Goal: Transaction & Acquisition: Purchase product/service

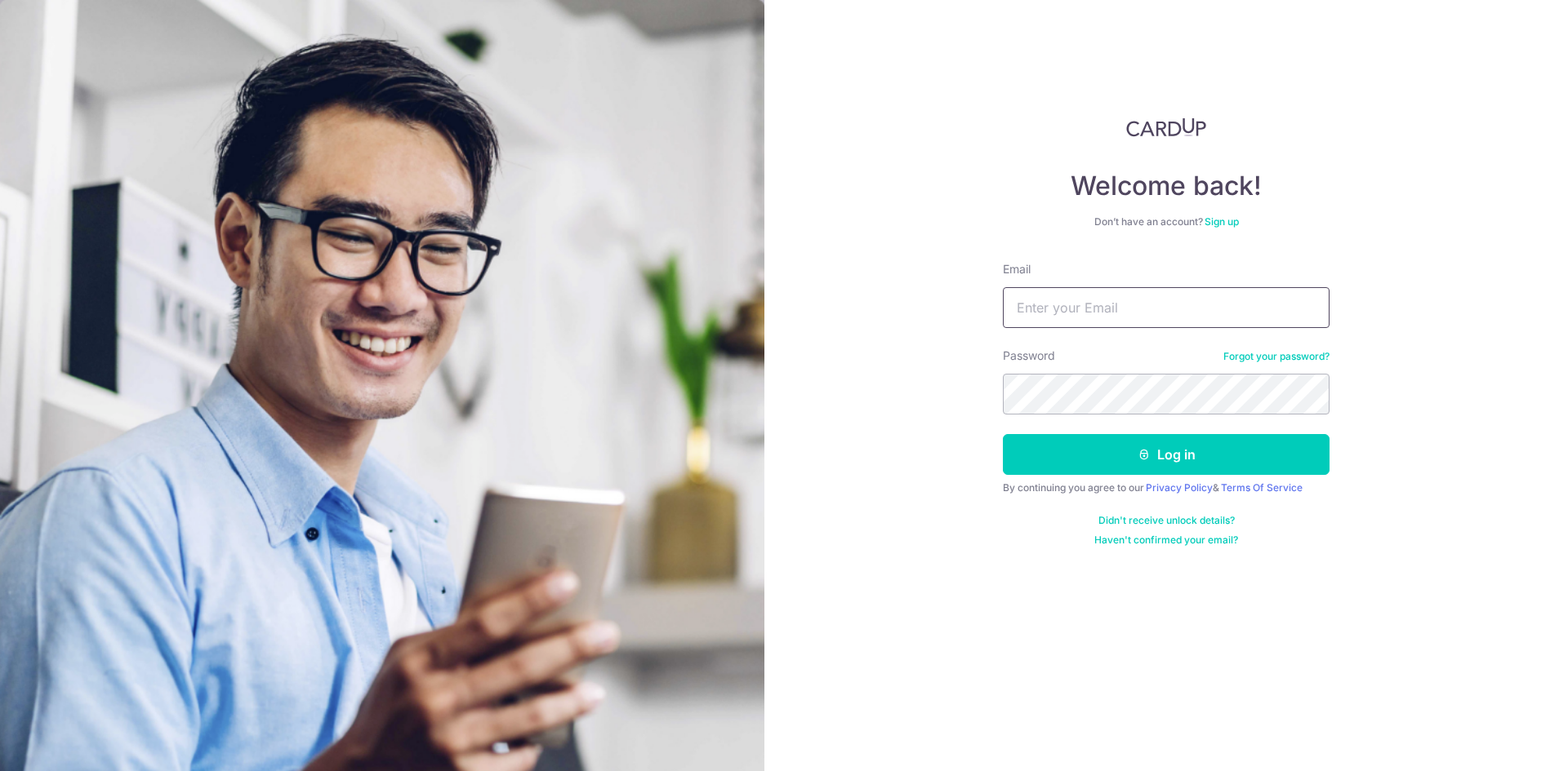
click at [1044, 299] on input "Email" at bounding box center [1166, 308] width 327 height 41
type input "[EMAIL_ADDRESS][DOMAIN_NAME]"
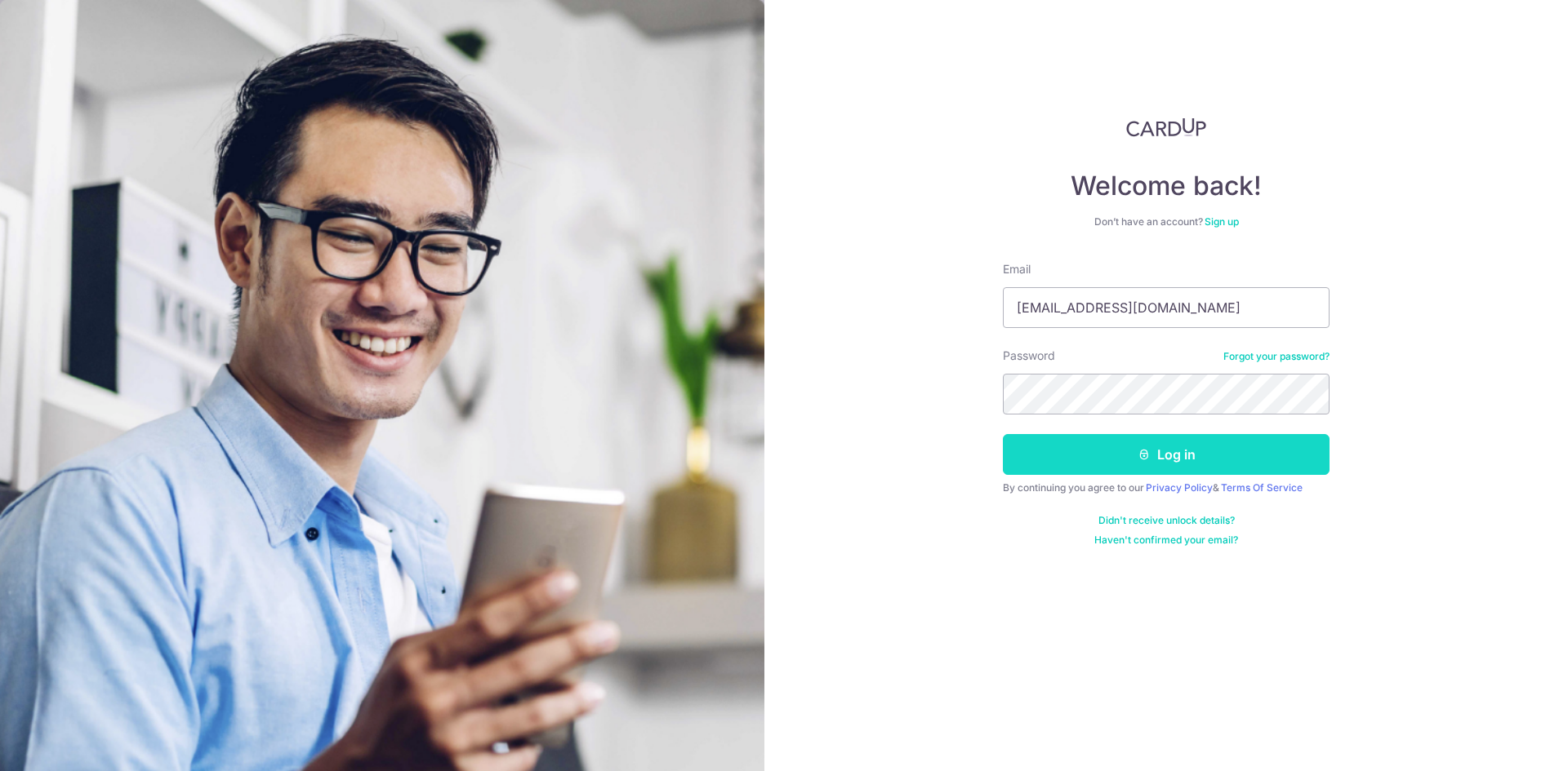
click at [1050, 452] on button "Log in" at bounding box center [1166, 455] width 327 height 41
click at [1170, 452] on button "Log in" at bounding box center [1166, 455] width 327 height 41
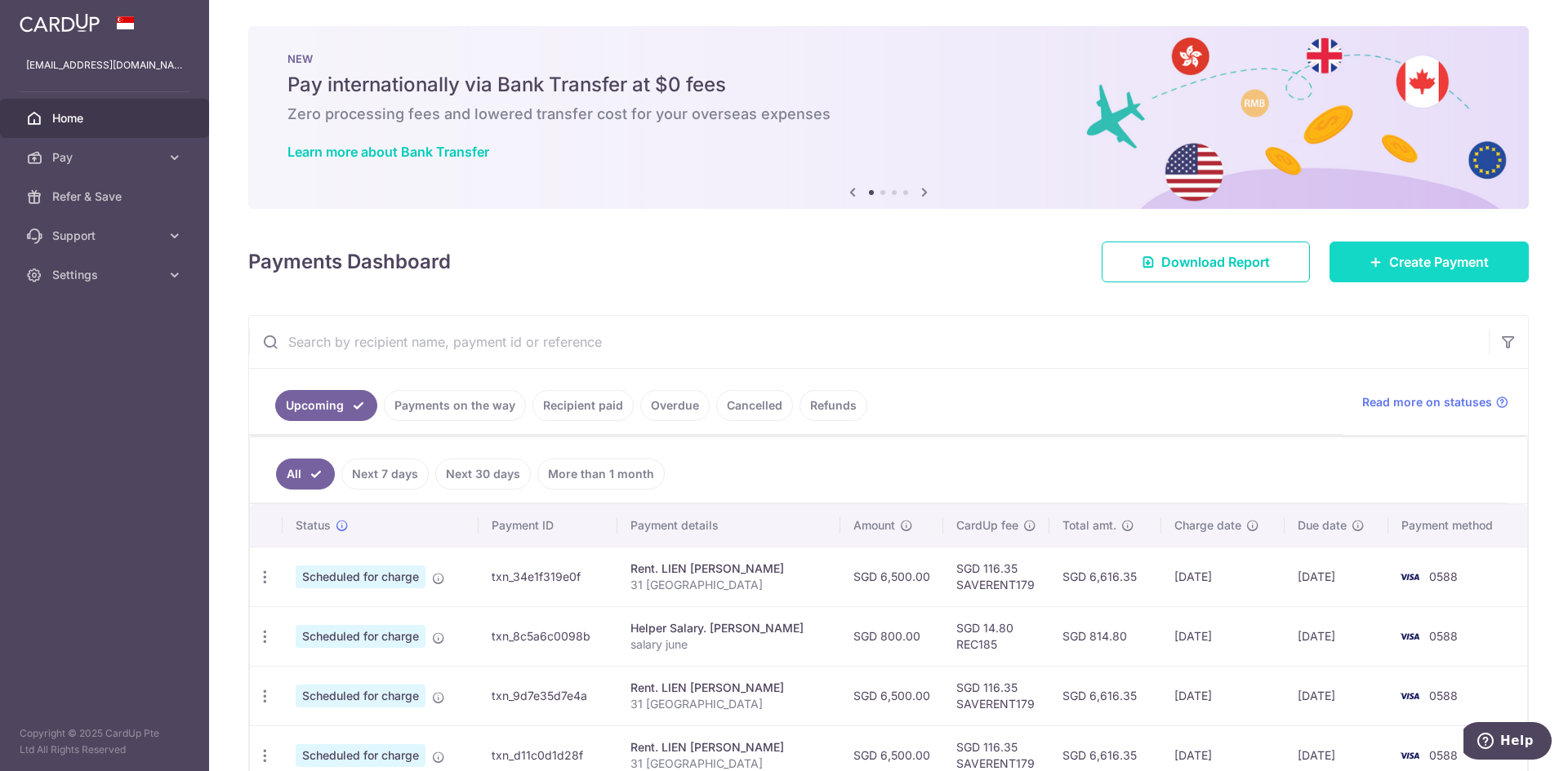
click at [1445, 251] on link "Create Payment" at bounding box center [1429, 262] width 200 height 41
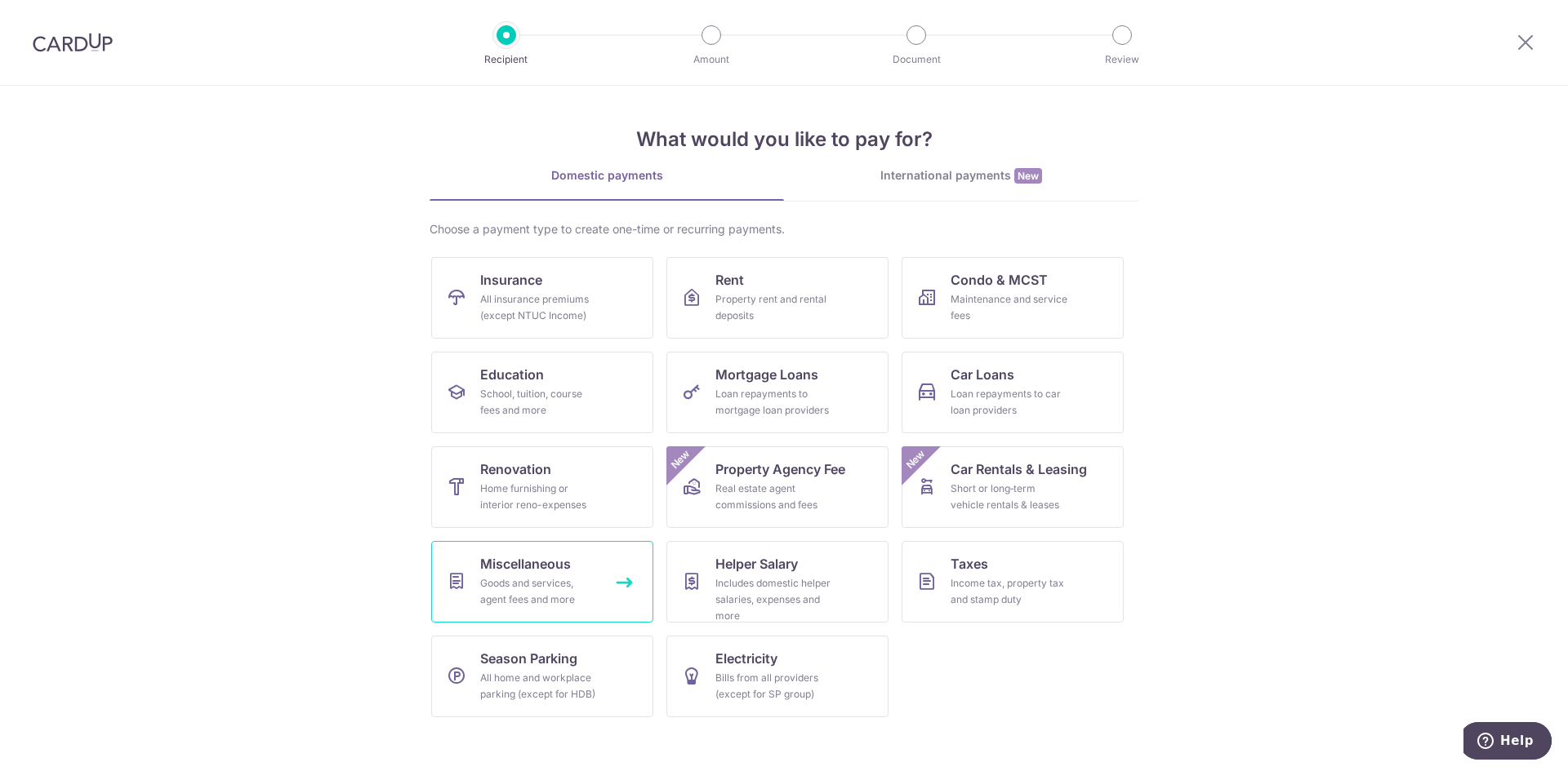
click at [535, 590] on div "Goods and services, agent fees and more" at bounding box center [538, 591] width 118 height 32
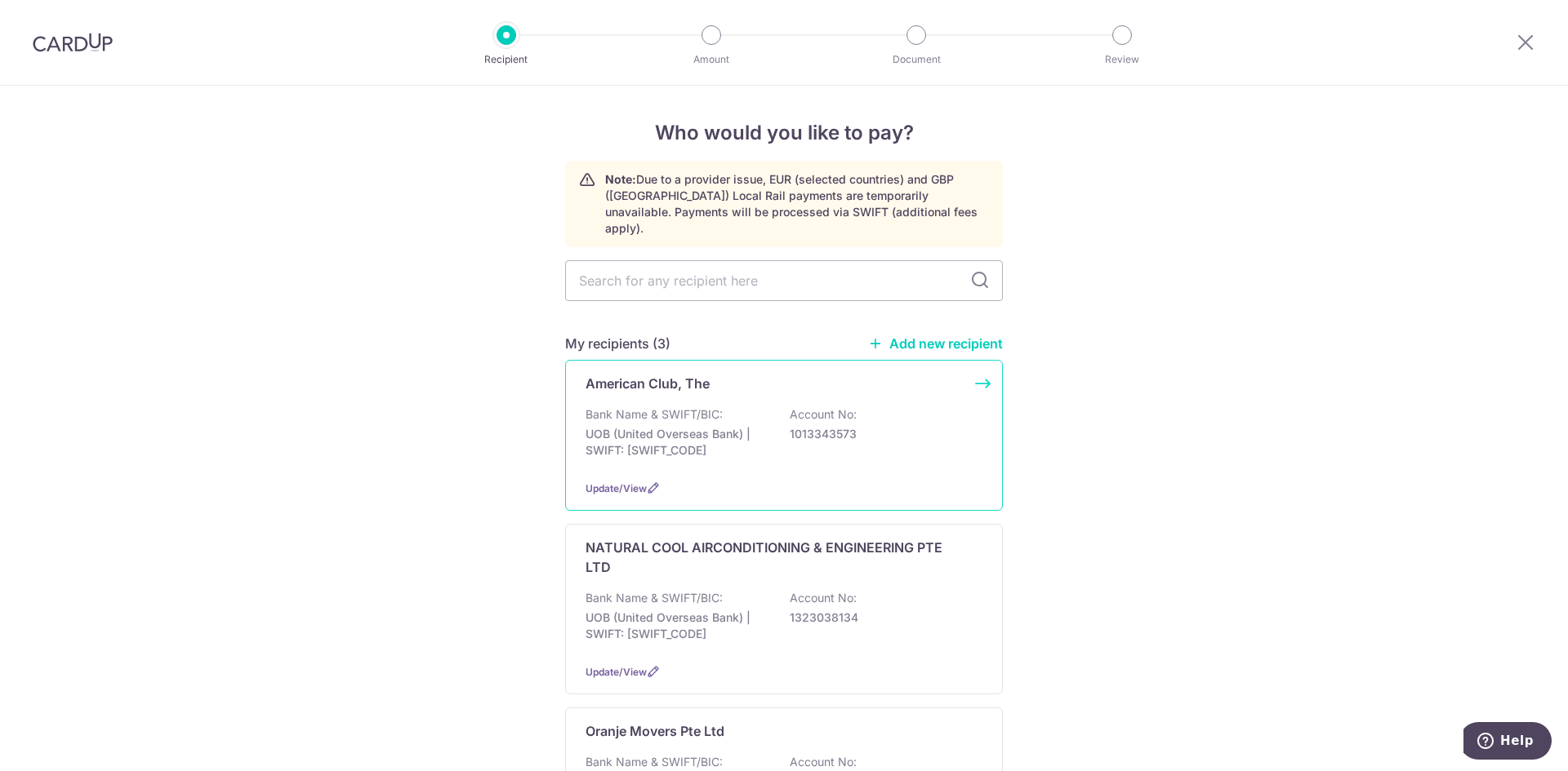
click at [642, 374] on p "American Club, The" at bounding box center [648, 383] width 124 height 19
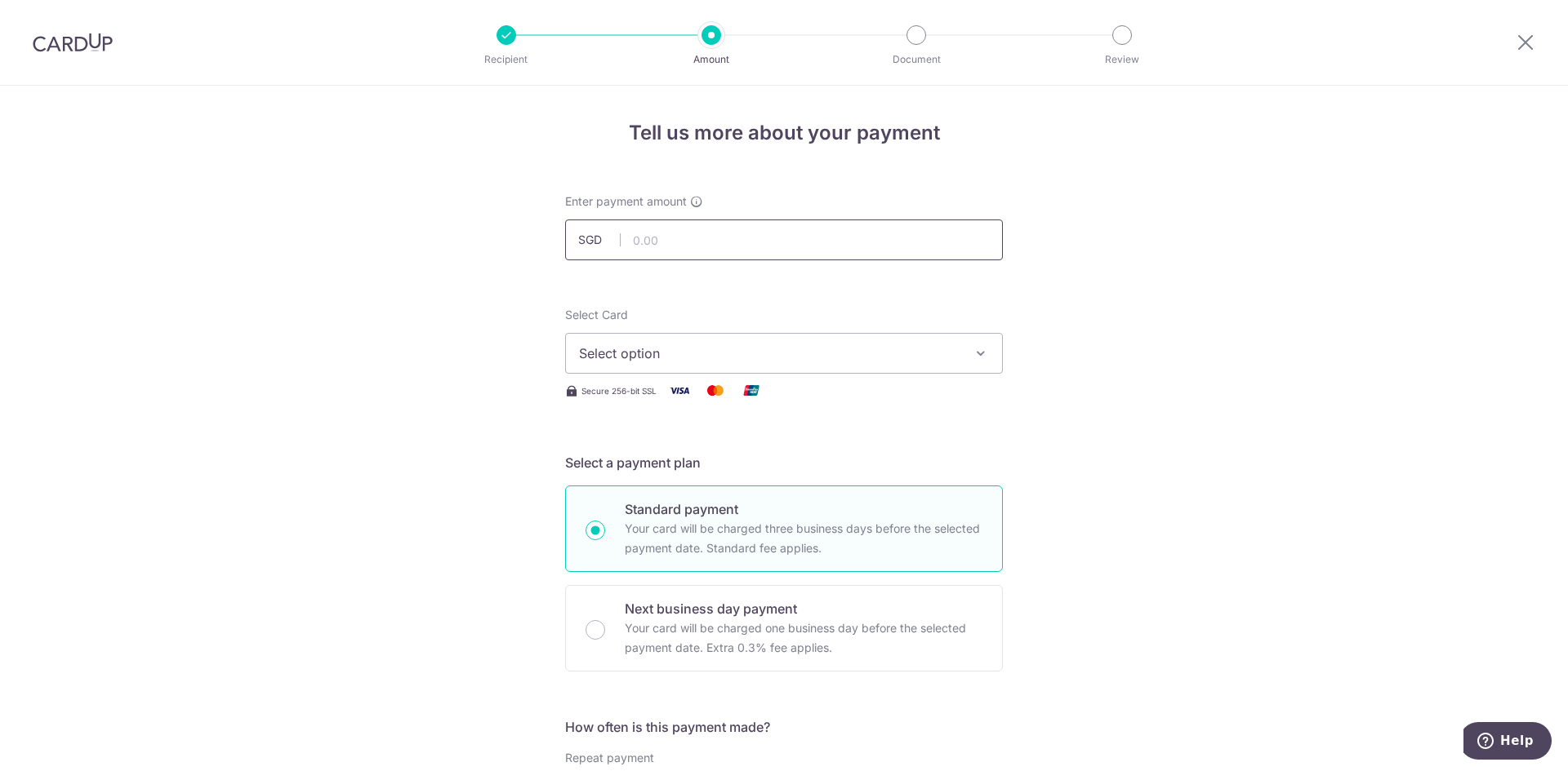
click at [642, 237] on input "text" at bounding box center [784, 240] width 438 height 41
type input "512.32"
click at [975, 355] on icon "button" at bounding box center [981, 353] width 17 height 17
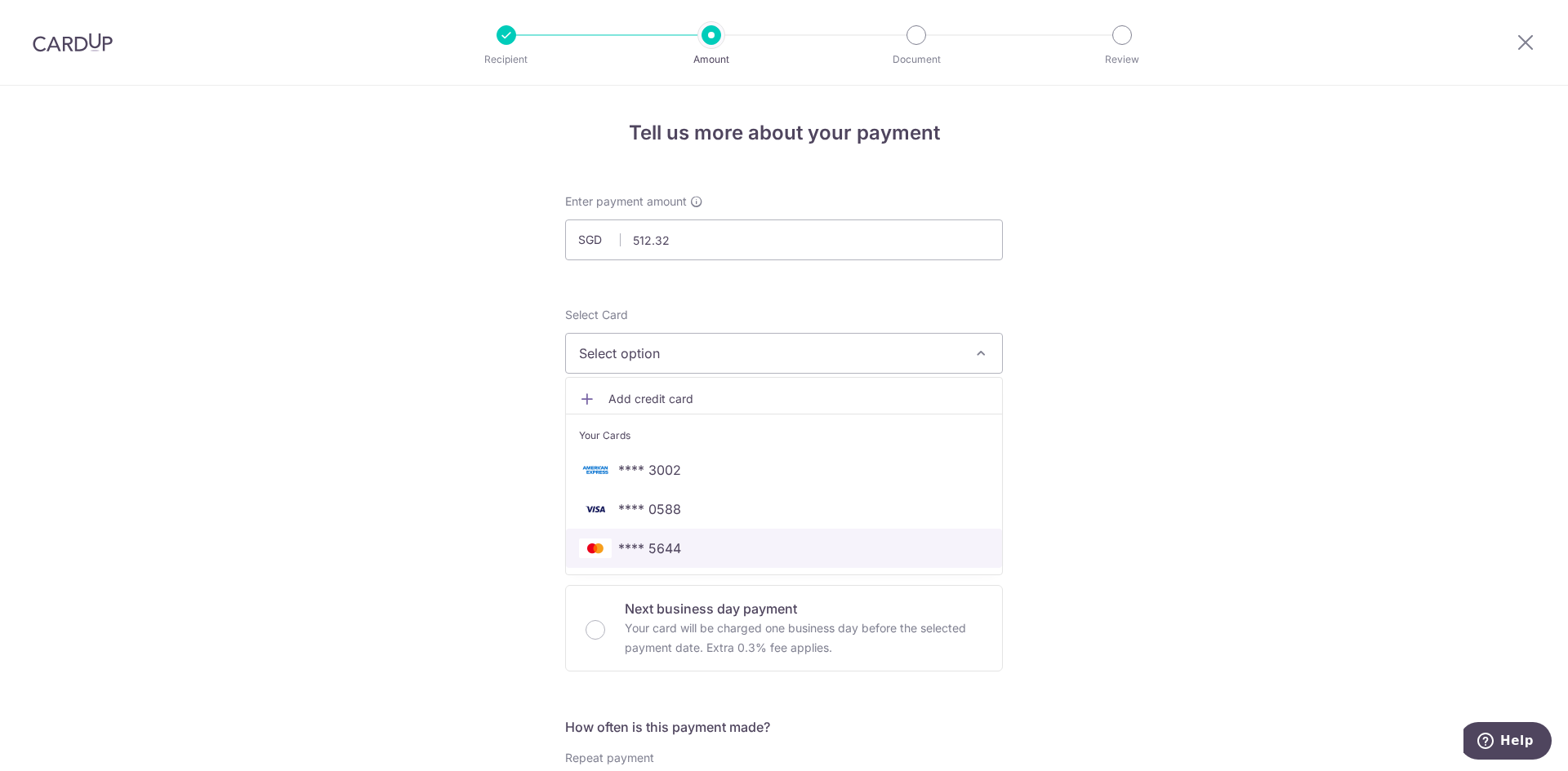
click at [634, 548] on span "**** 5644" at bounding box center [650, 548] width 63 height 19
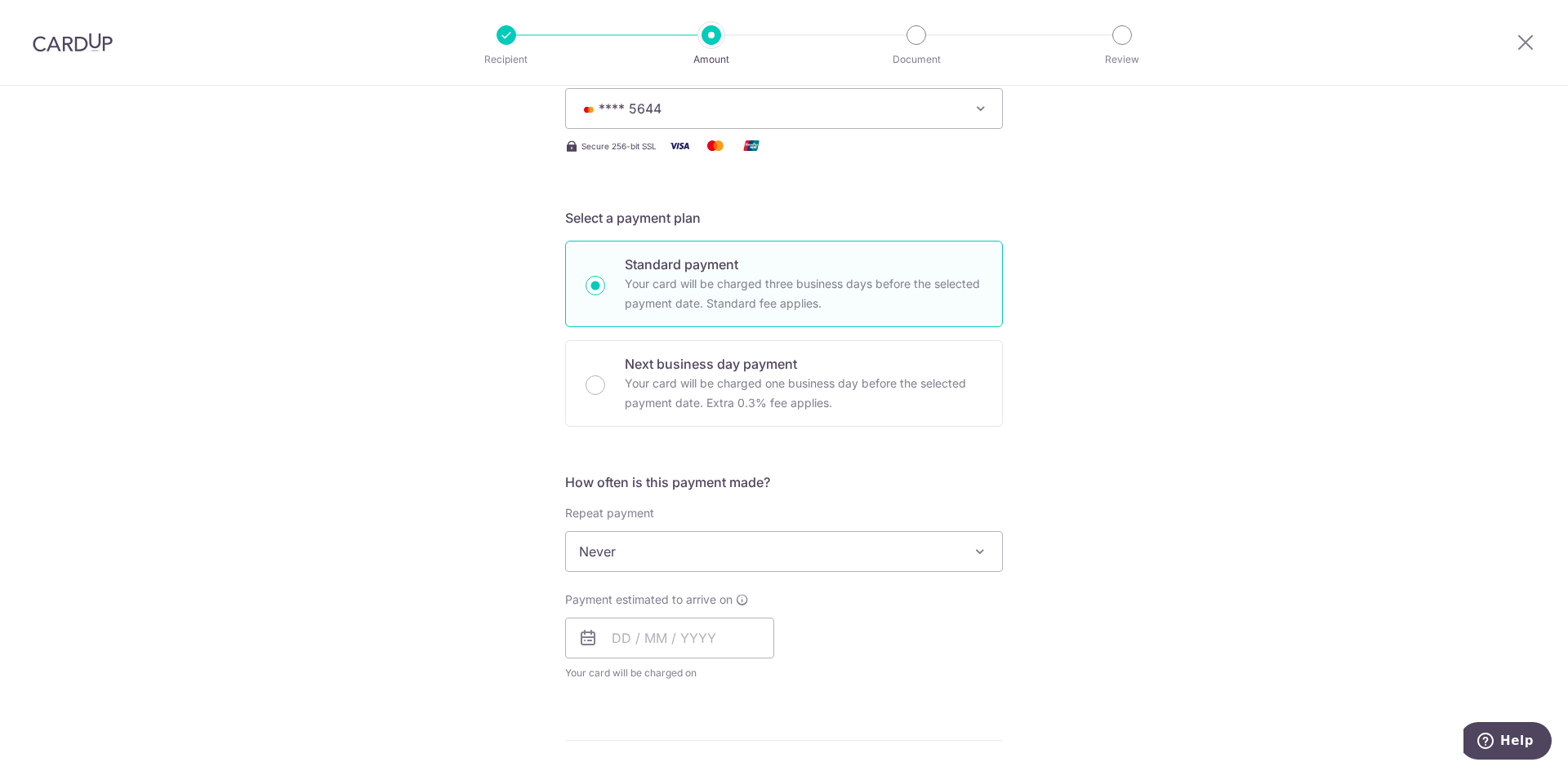
scroll to position [327, 0]
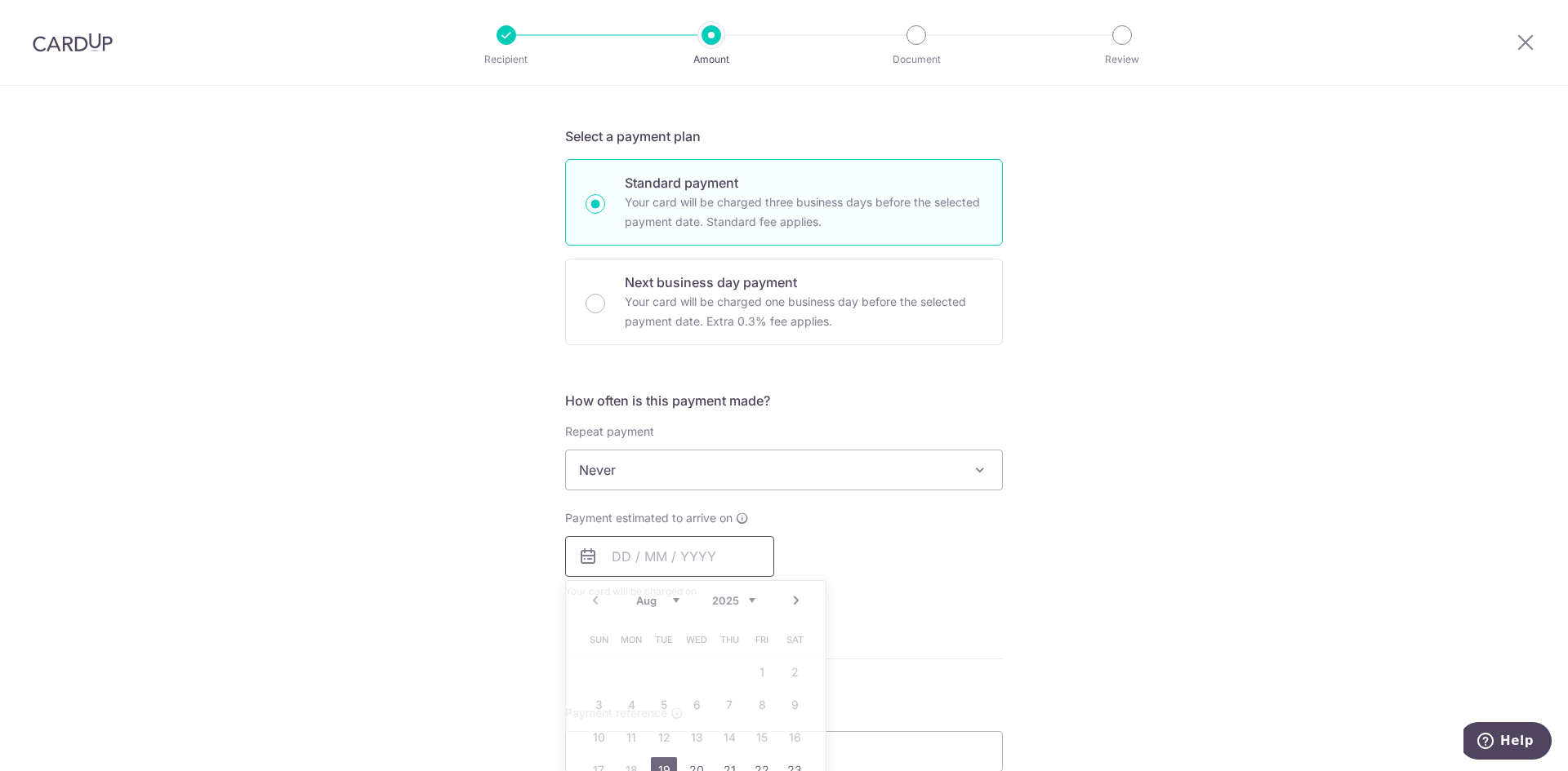
click at [652, 559] on input "text" at bounding box center [669, 557] width 209 height 41
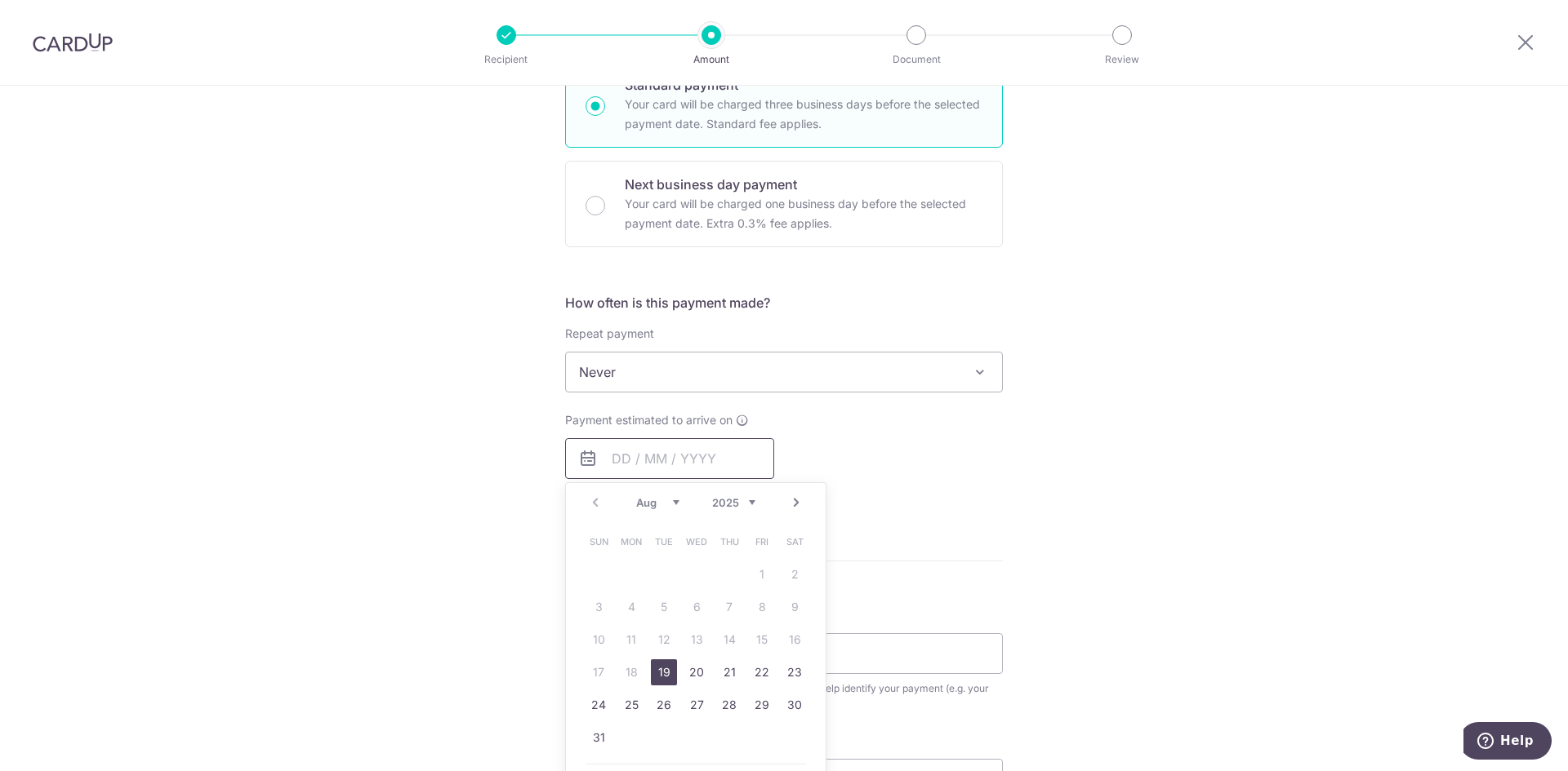
scroll to position [572, 0]
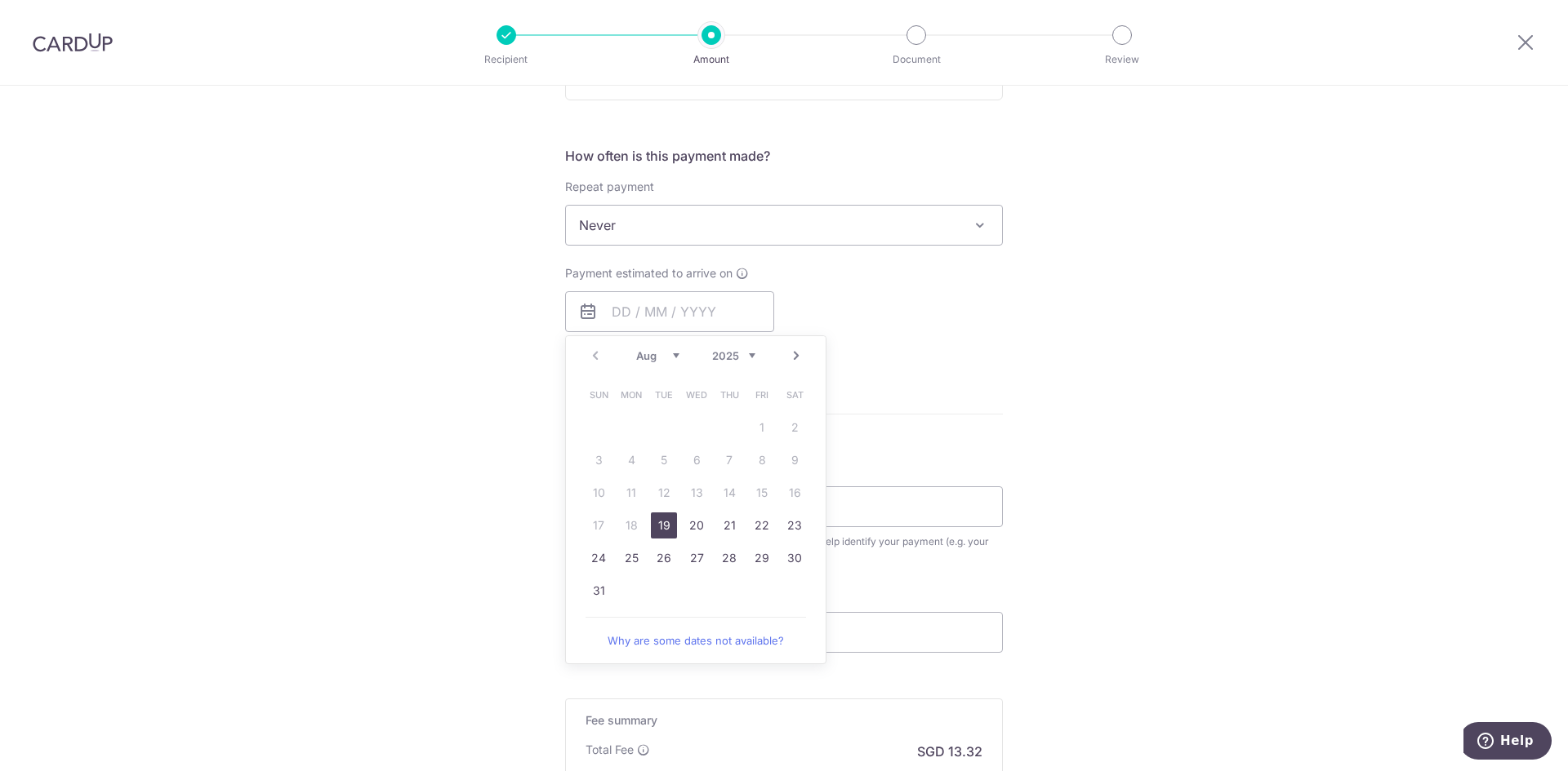
click at [656, 526] on link "19" at bounding box center [664, 526] width 26 height 26
type input "[DATE]"
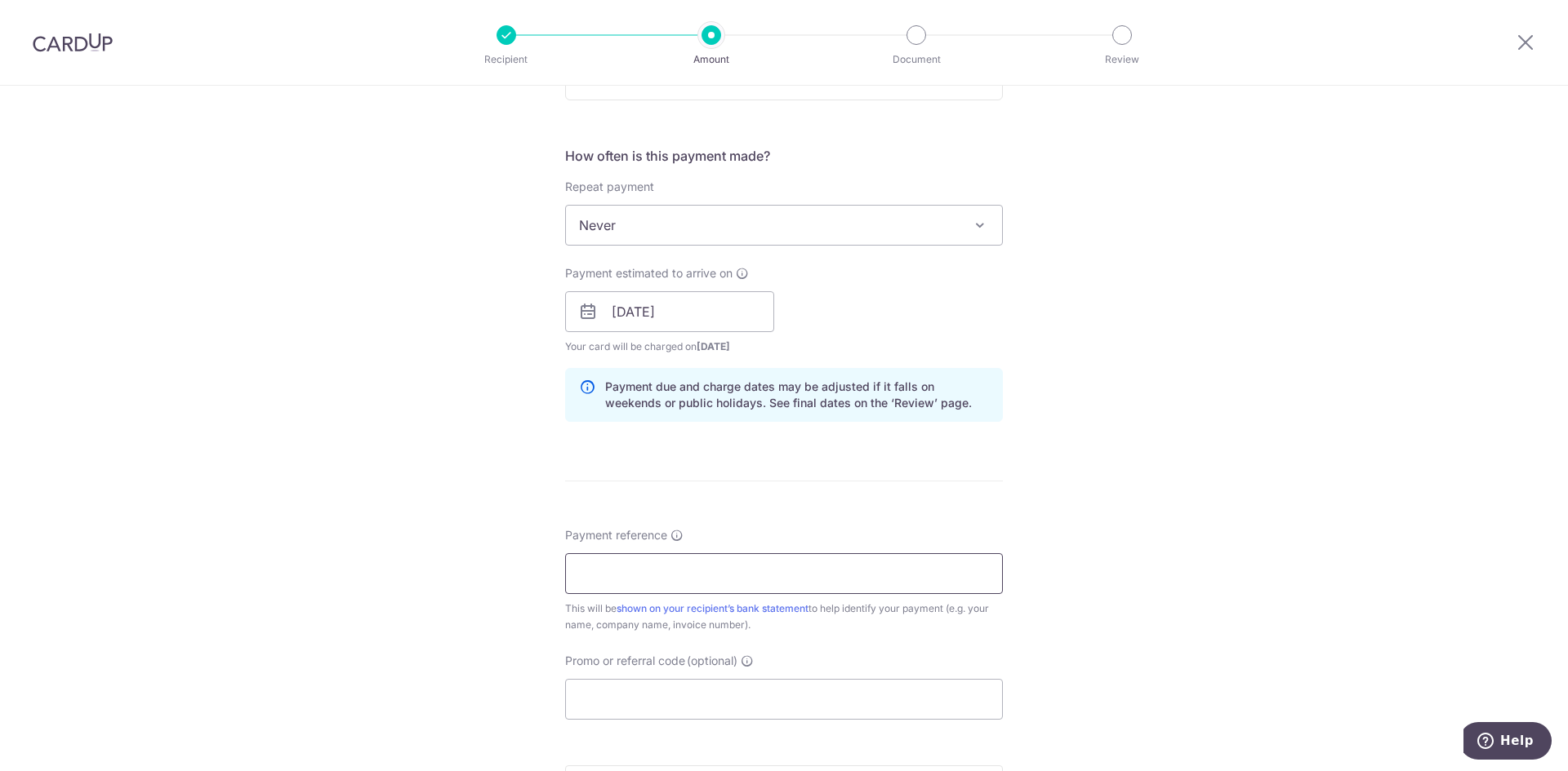
click at [611, 567] on input "Payment reference" at bounding box center [784, 574] width 438 height 41
type input "J2021"
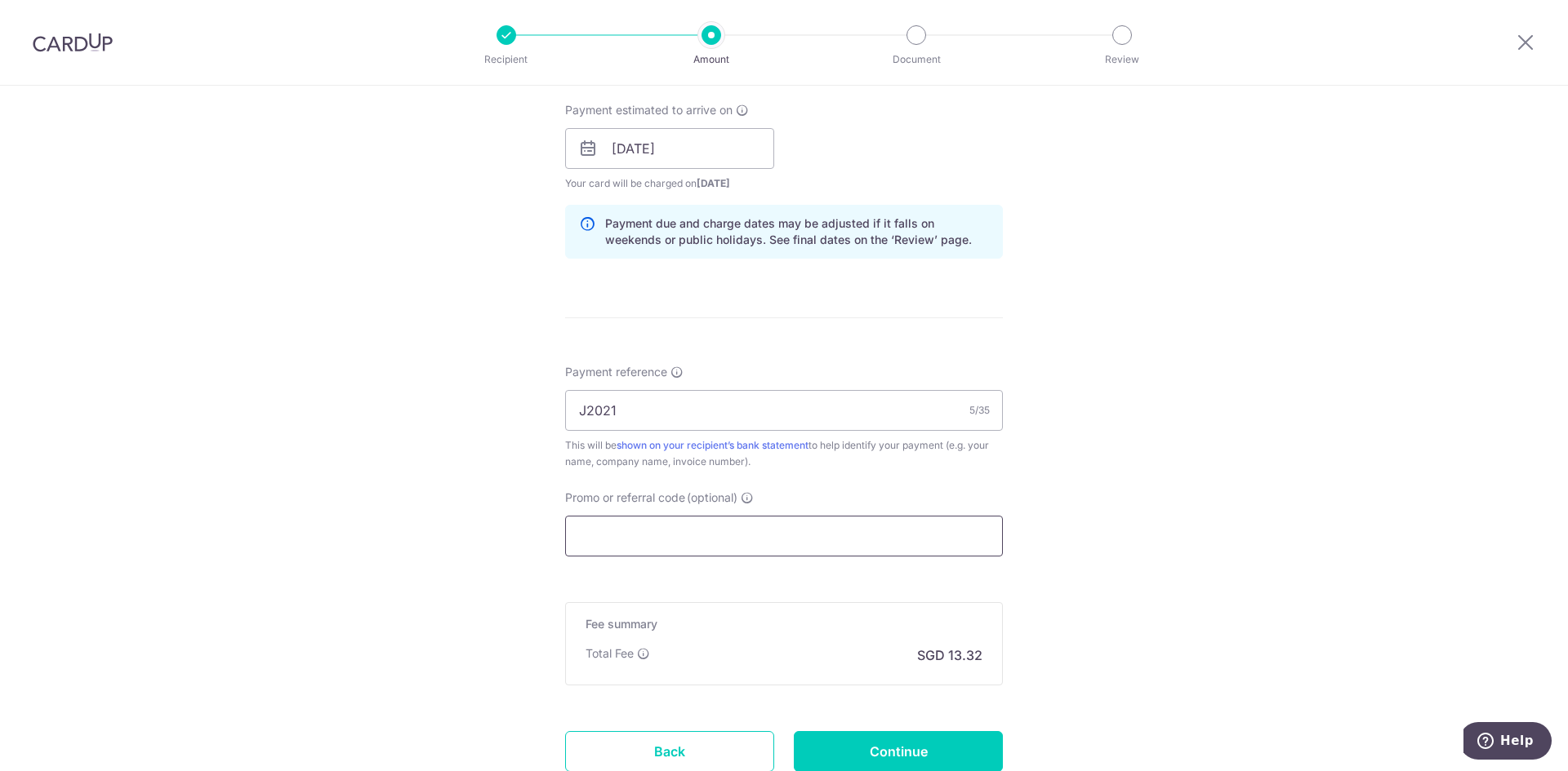
click at [606, 526] on input "Promo or referral code (optional)" at bounding box center [784, 536] width 438 height 41
click at [591, 546] on input "Promo or referral code (optional)" at bounding box center [784, 536] width 438 height 41
paste input "OFF225"
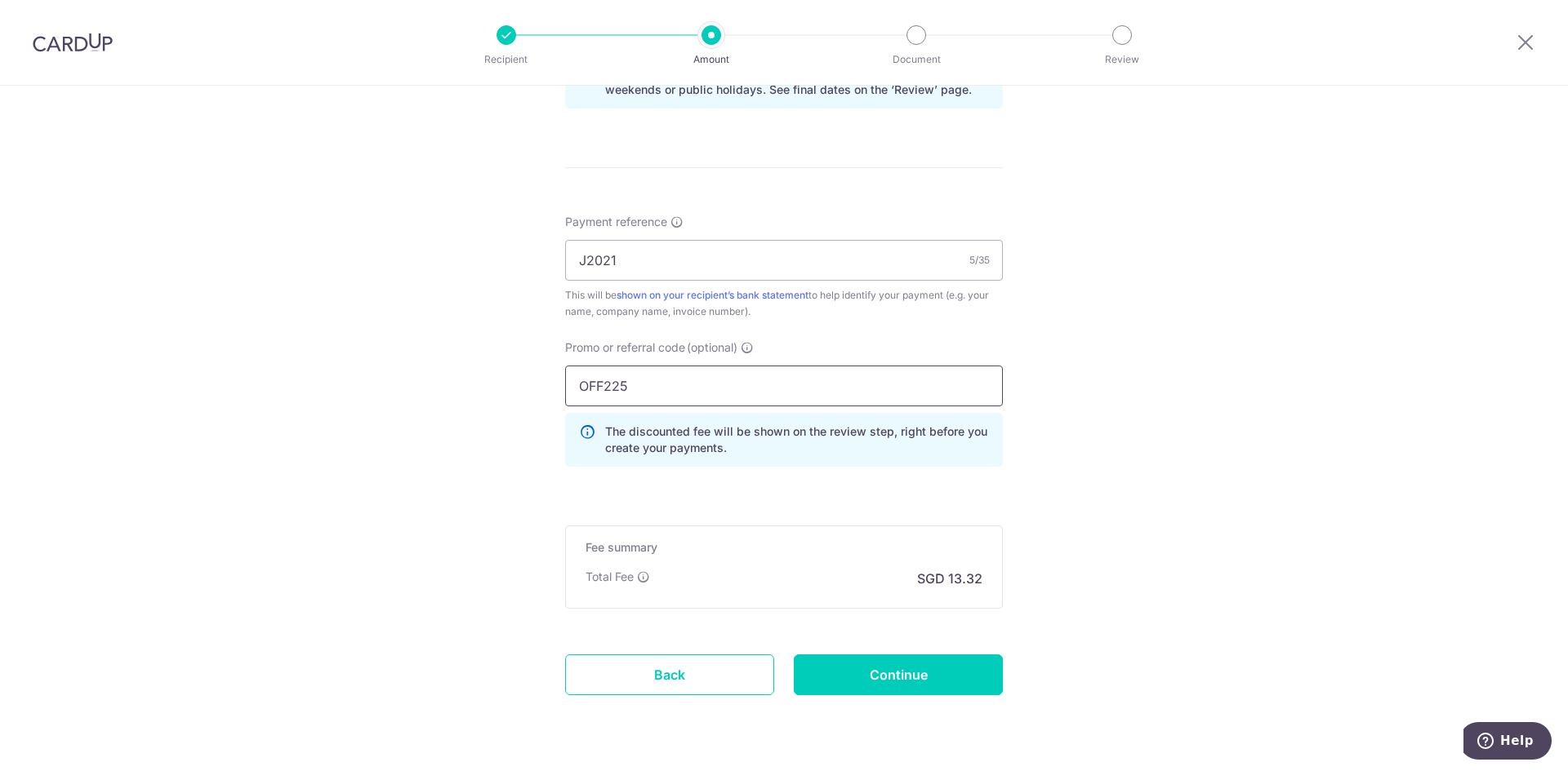
scroll to position [898, 0]
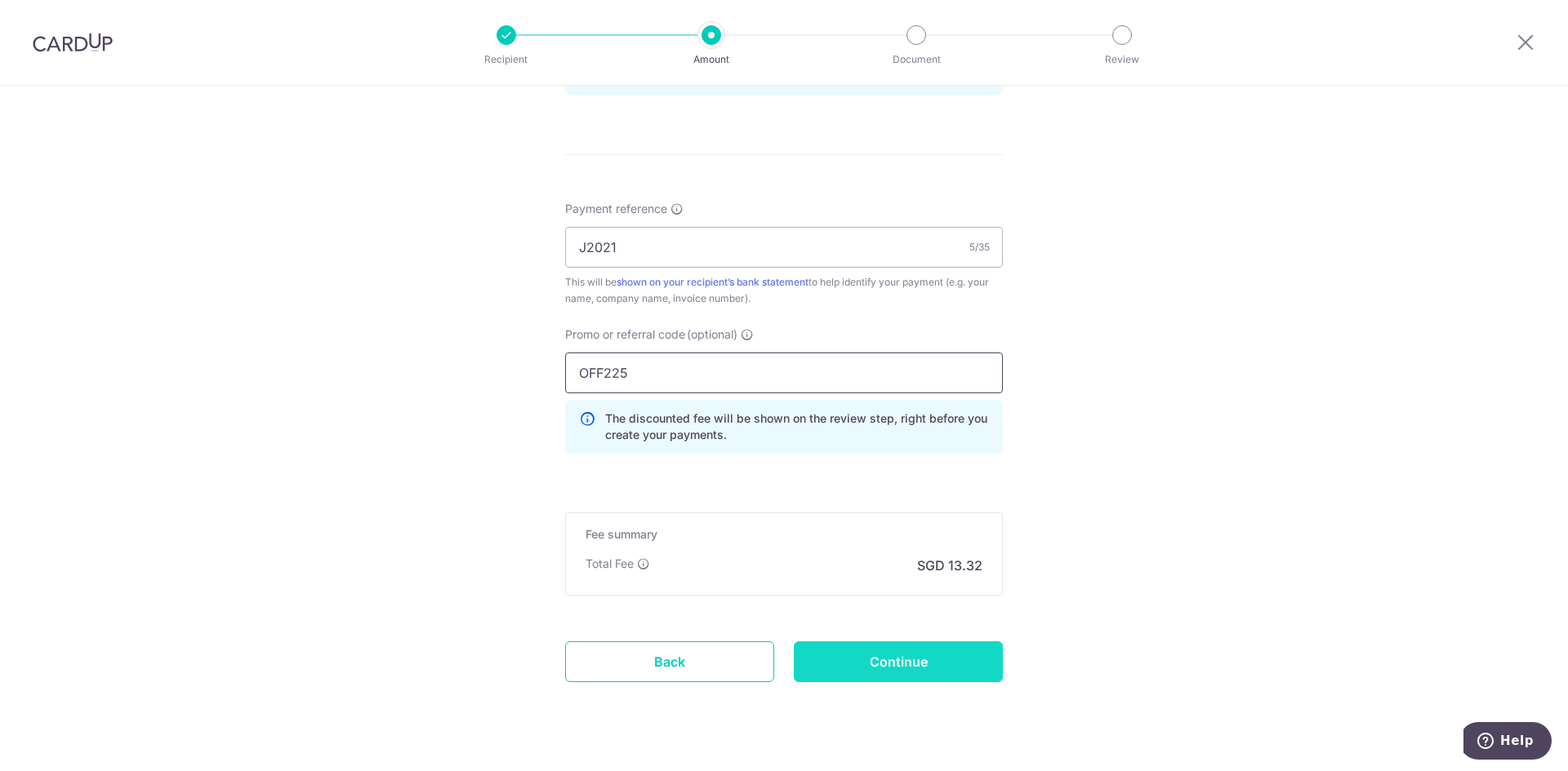
type input "OFF225"
click at [921, 660] on input "Continue" at bounding box center [898, 662] width 209 height 41
type input "Create Schedule"
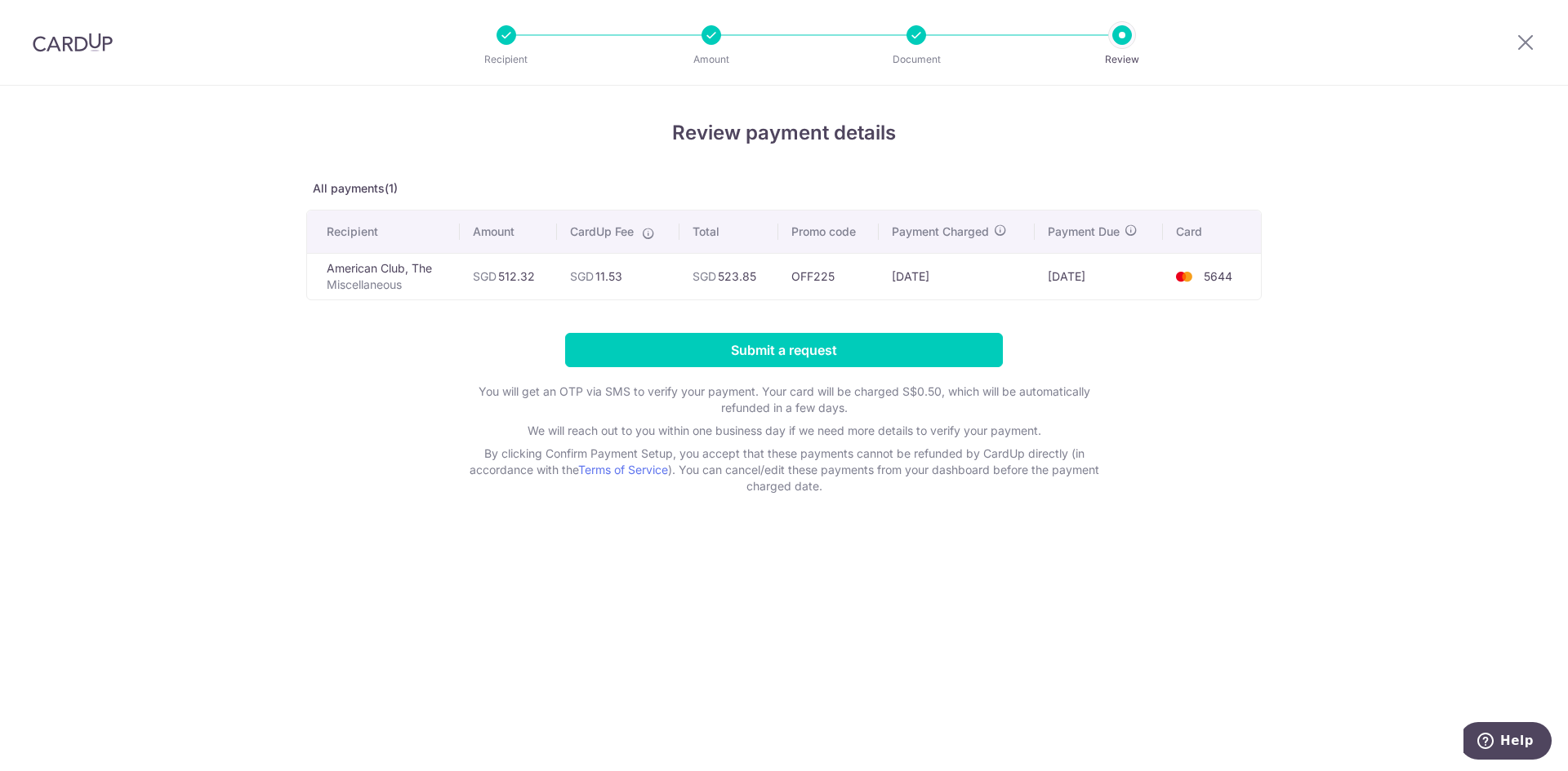
drag, startPoint x: 329, startPoint y: 268, endPoint x: 1247, endPoint y: 276, distance: 918.0
click at [1247, 276] on tr "American Club, The Miscellaneous SGD 512.32 SGD 11.53 SGD 523.85 OFF225 [DATE] …" at bounding box center [784, 276] width 954 height 46
copy tr "American Club, The Miscellaneous SGD 512.32 SGD 11.53 SGD 523.85 OFF225 [DATE] …"
click at [774, 348] on input "Submit a request" at bounding box center [784, 350] width 438 height 34
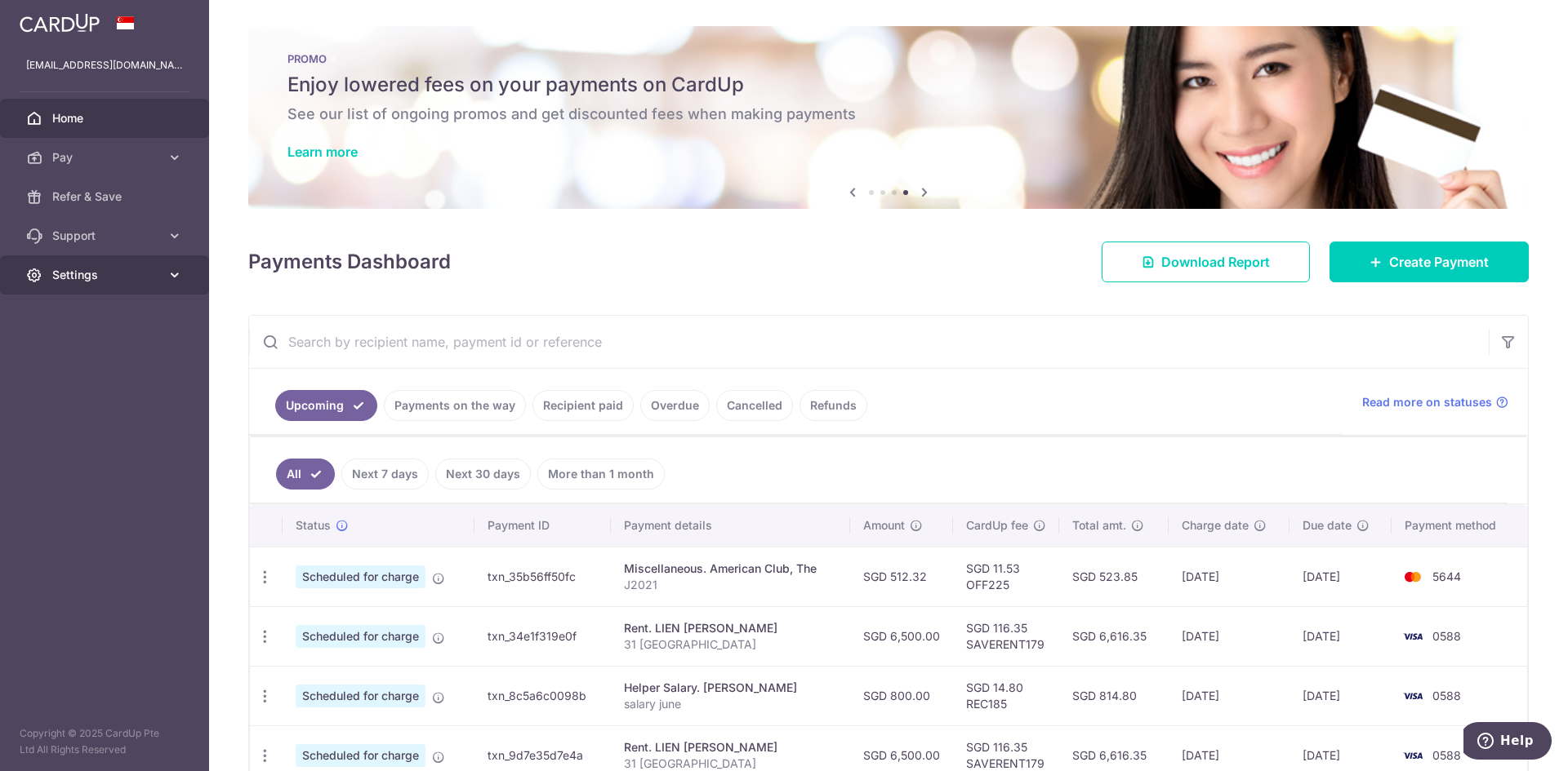
click at [66, 266] on link "Settings" at bounding box center [104, 275] width 209 height 39
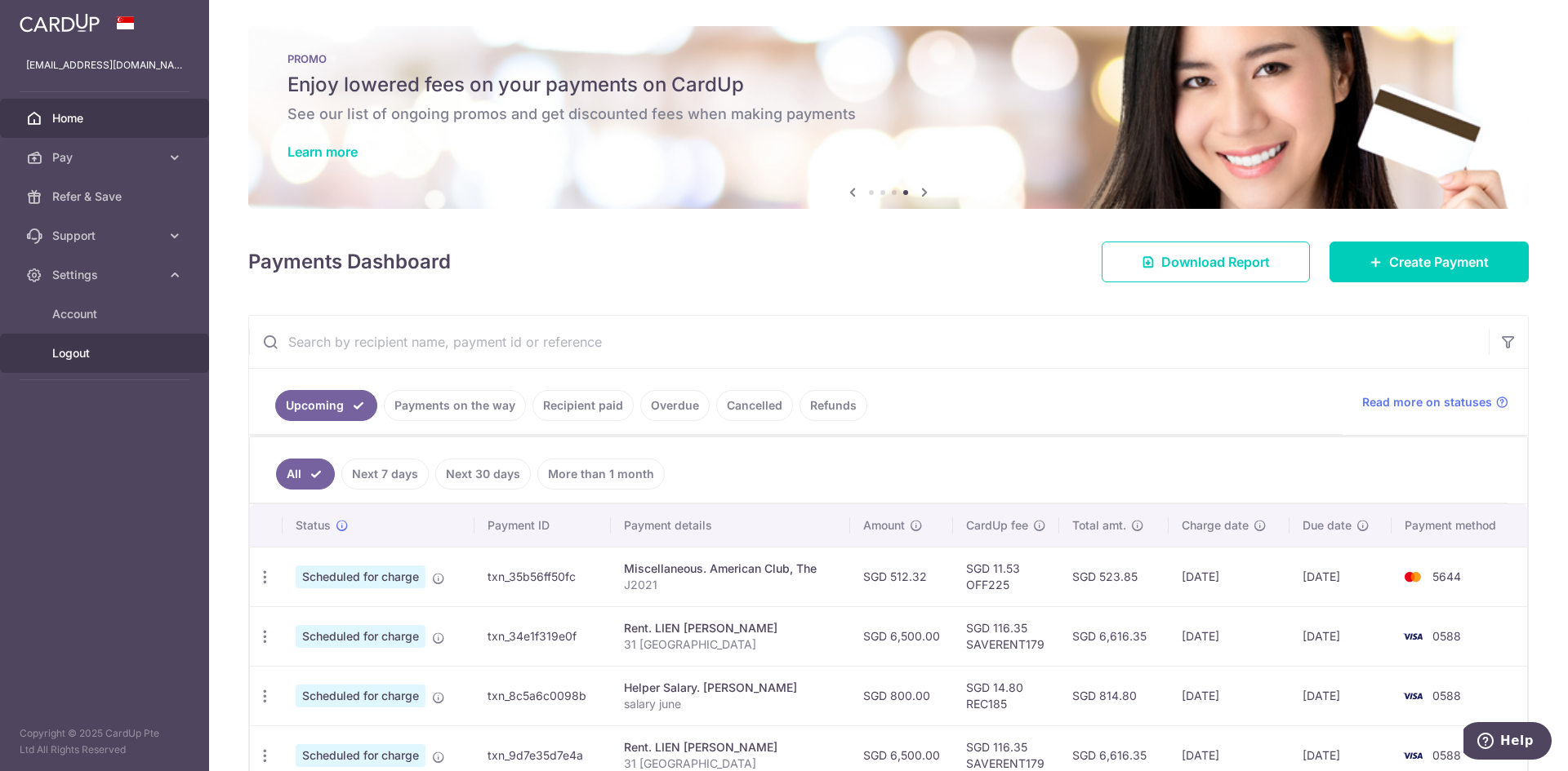
click at [75, 352] on span "Logout" at bounding box center [106, 353] width 108 height 17
